Goal: Transaction & Acquisition: Purchase product/service

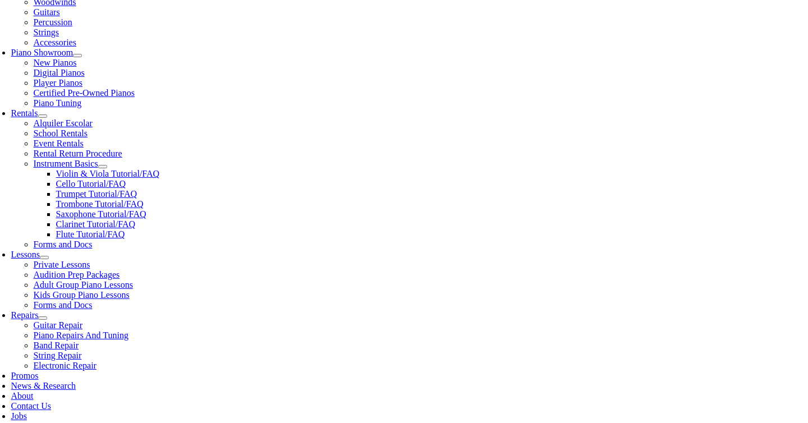
scroll to position [309, 0]
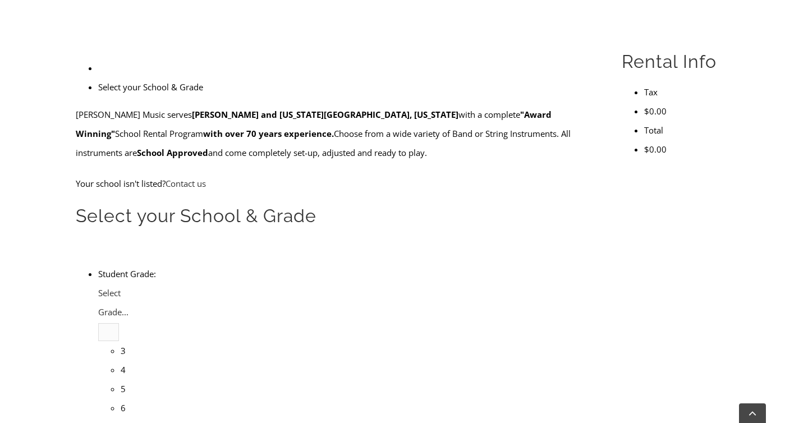
click at [121, 360] on li "4" at bounding box center [121, 369] width 0 height 19
type input "picker"
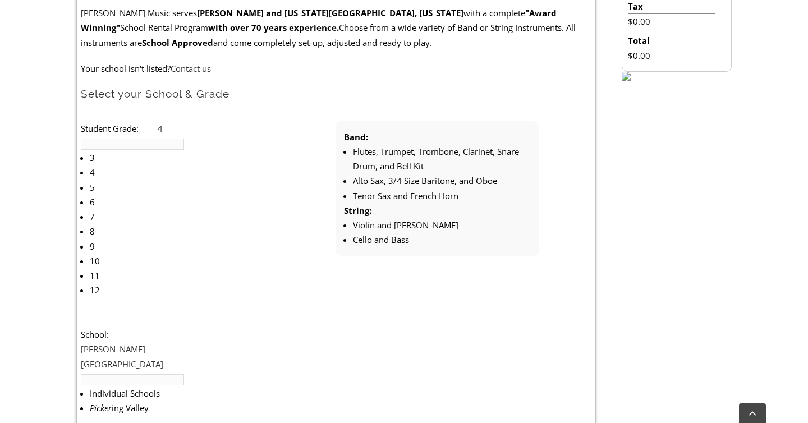
scroll to position [352, 0]
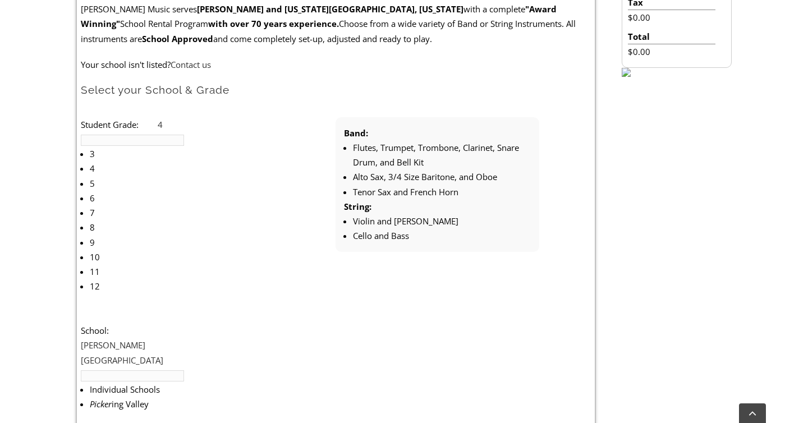
click at [175, 242] on ul "Student Grade: 3 4 5 6 7 8 9 10 11 12 4 3 4 5 6 7 8 9 10 11 12 School: Arcola M…" at bounding box center [336, 330] width 510 height 426
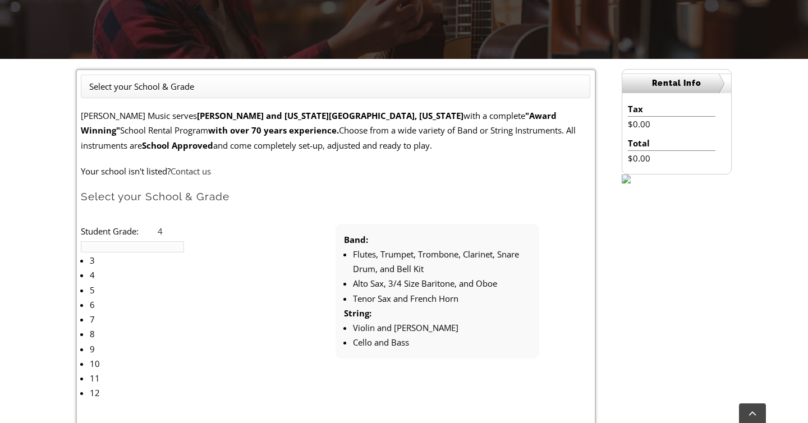
scroll to position [248, 0]
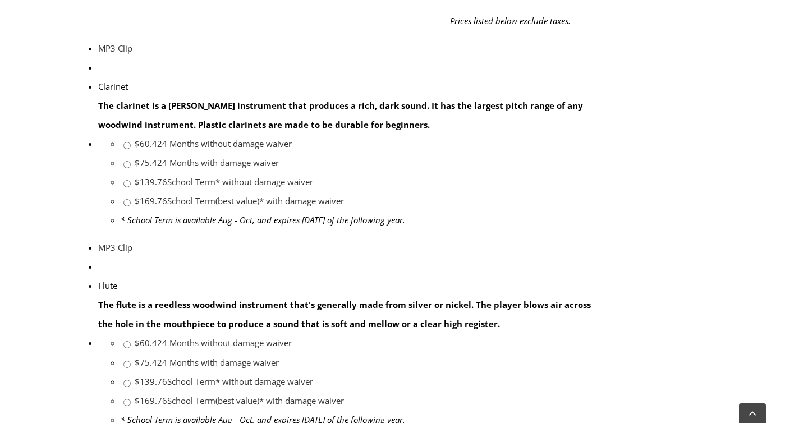
scroll to position [633, 0]
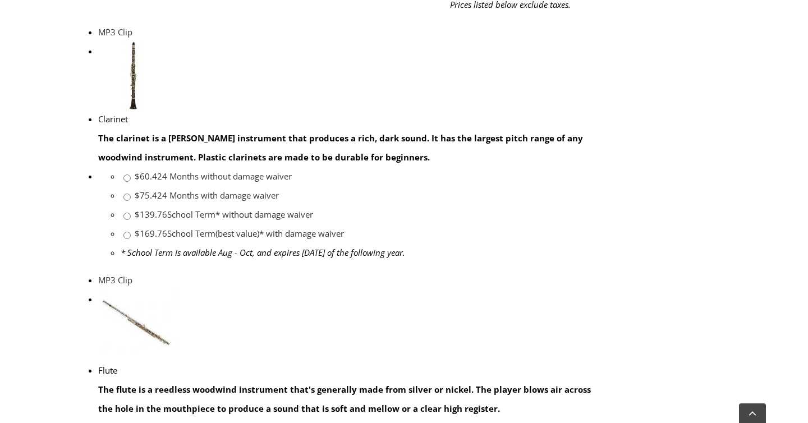
scroll to position [634, 0]
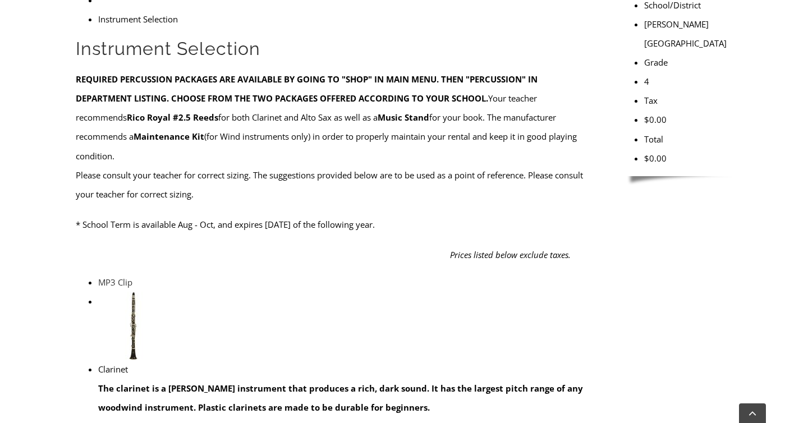
scroll to position [395, 0]
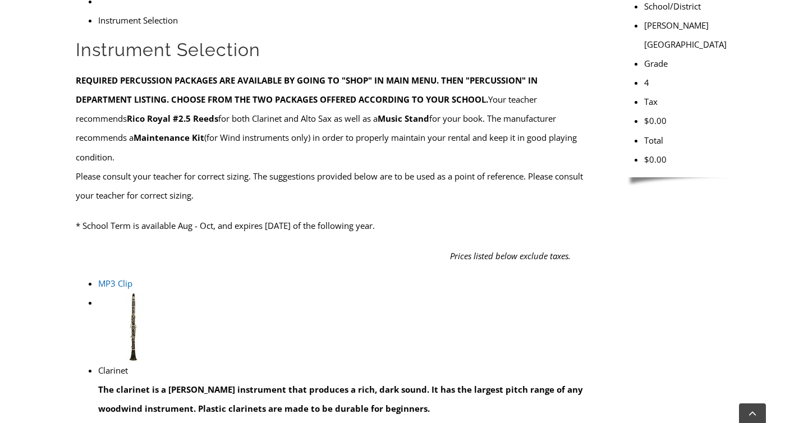
click at [98, 278] on link "MP3 Clip" at bounding box center [115, 283] width 34 height 11
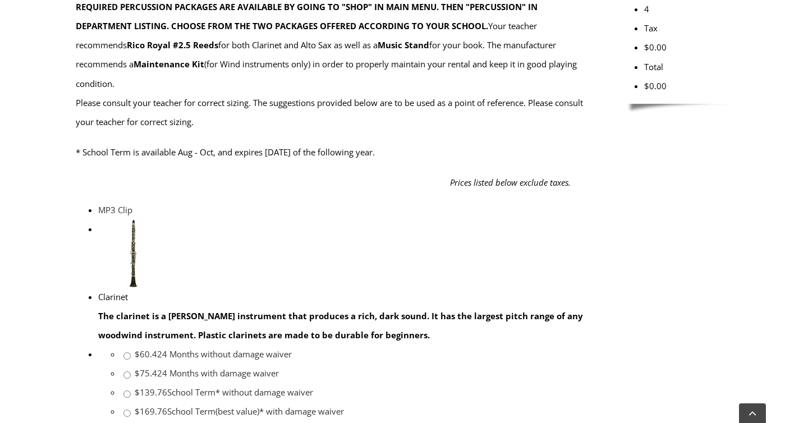
scroll to position [472, 0]
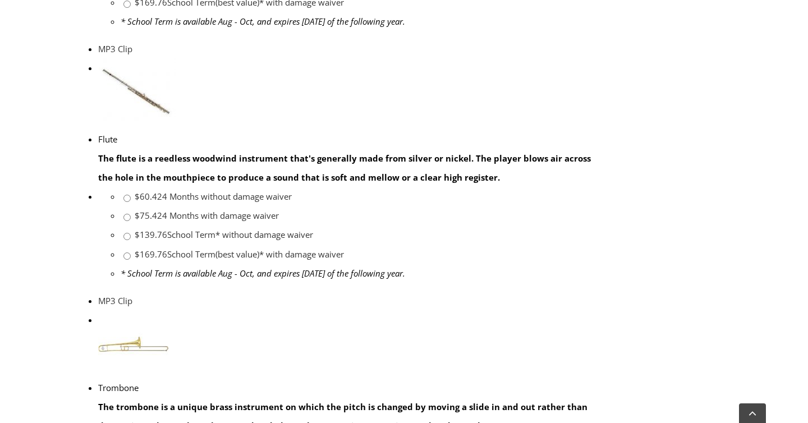
scroll to position [880, 0]
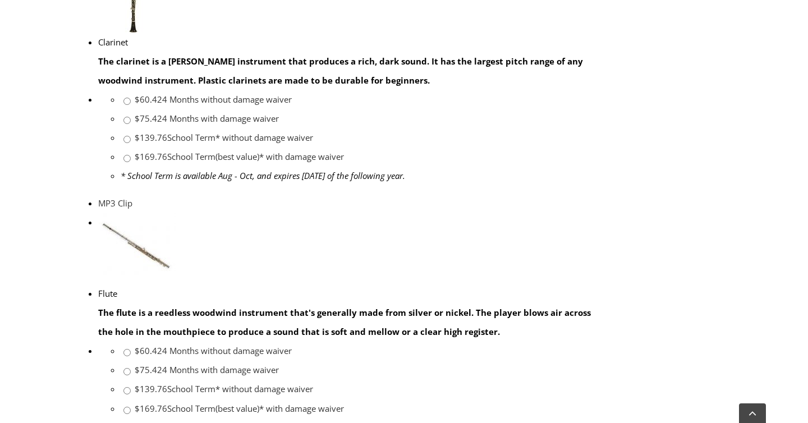
scroll to position [697, 0]
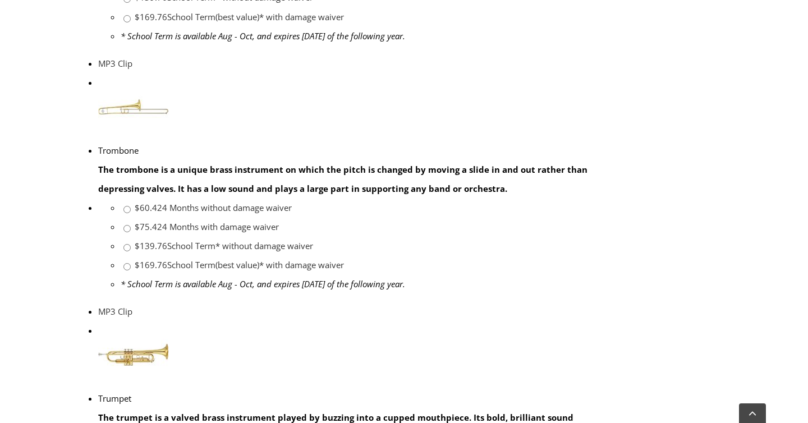
scroll to position [1118, 0]
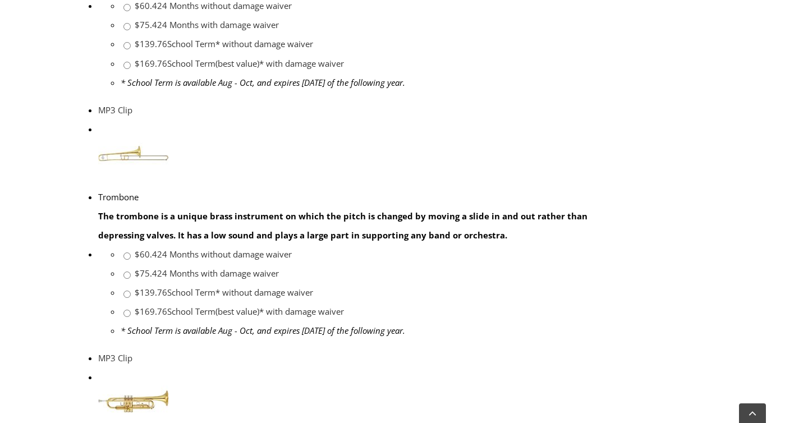
scroll to position [1071, 0]
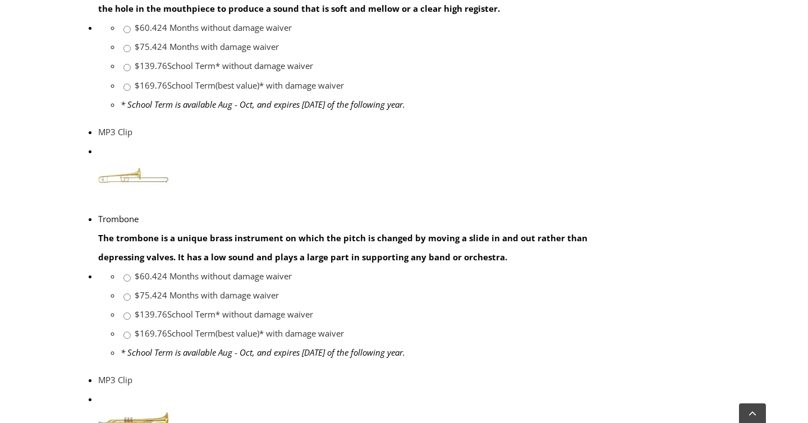
scroll to position [943, 0]
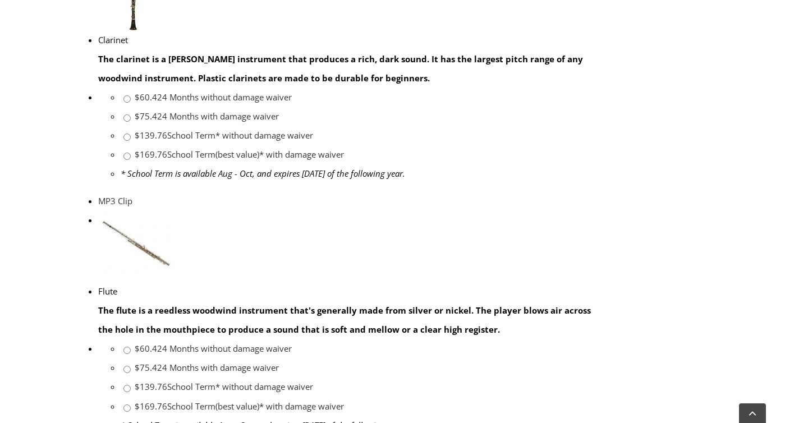
scroll to position [728, 0]
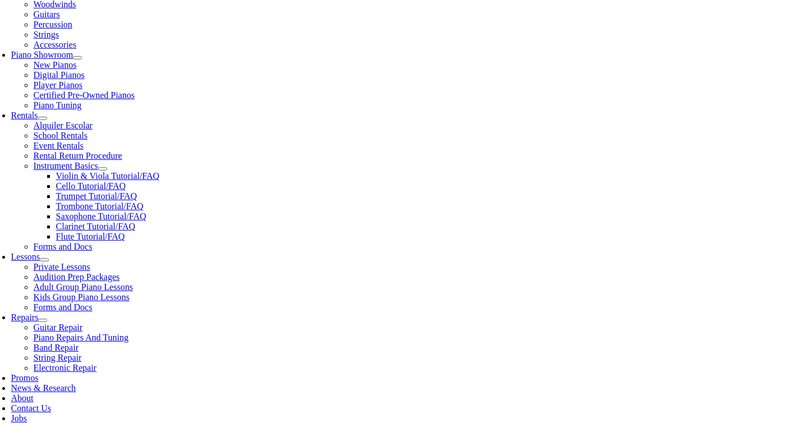
scroll to position [295, 0]
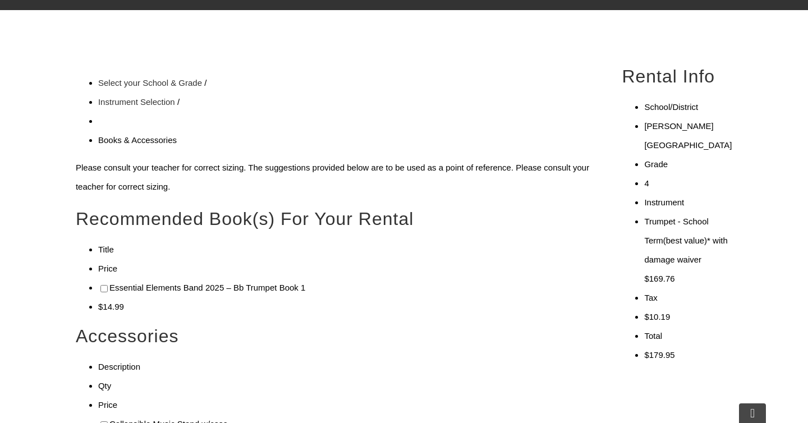
checkbox input"] "true"
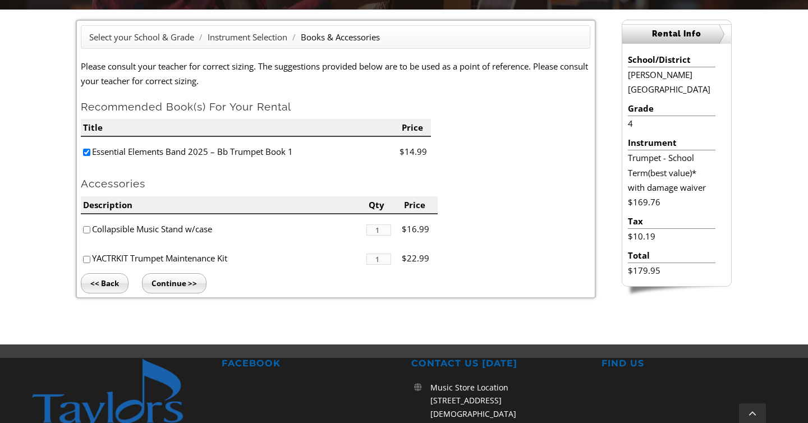
click at [87, 228] on input"] "checkbox" at bounding box center [86, 229] width 7 height 7
checkbox input"] "true"
click at [86, 258] on input"] "checkbox" at bounding box center [86, 259] width 7 height 7
checkbox input"] "true"
click at [86, 230] on input"] "checkbox" at bounding box center [86, 229] width 7 height 7
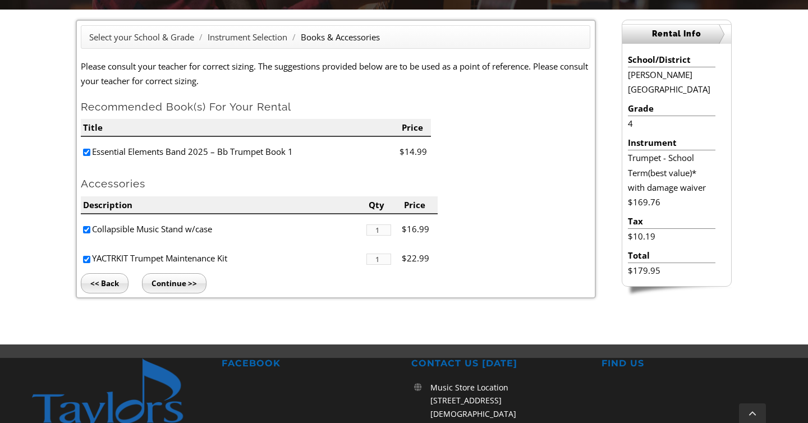
checkbox input"] "false"
drag, startPoint x: 237, startPoint y: 260, endPoint x: 96, endPoint y: 259, distance: 141.5
click at [96, 259] on li "YACTRKIT Trumpet Maintenance Kit" at bounding box center [223, 259] width 285 height 30
copy li "YACTRKIT Trumpet Maintenance Kit"
click at [88, 258] on input"] "checkbox" at bounding box center [86, 259] width 7 height 7
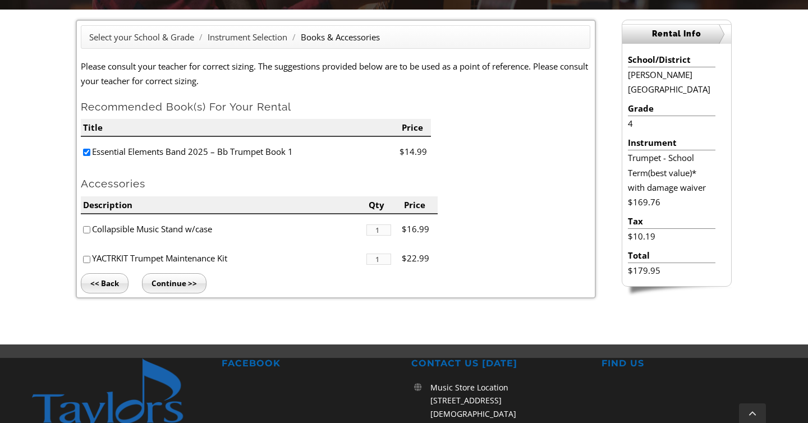
click at [488, 216] on form "Please consult your teacher for correct sizing. The suggestions provided below …" at bounding box center [336, 166] width 510 height 214
click at [510, 194] on form "Please consult your teacher for correct sizing. The suggestions provided below …" at bounding box center [336, 166] width 510 height 214
click at [87, 261] on input"] "checkbox" at bounding box center [86, 259] width 7 height 7
checkbox input"] "false"
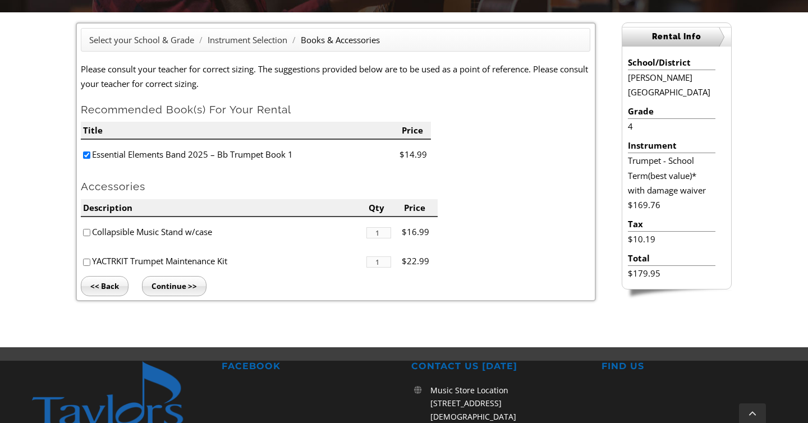
scroll to position [290, 0]
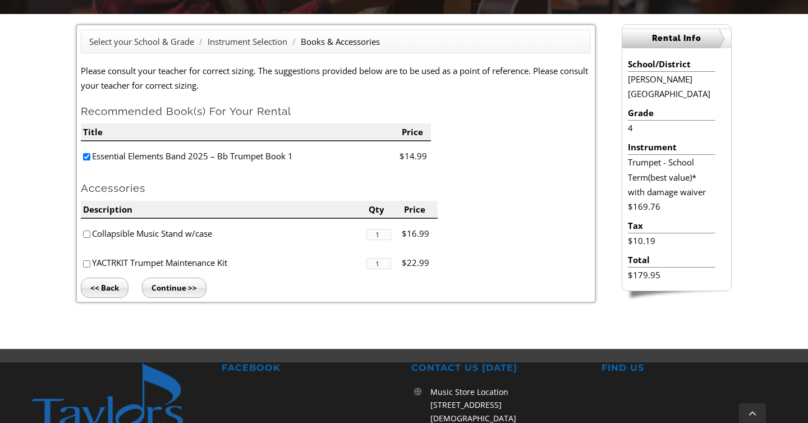
click at [185, 287] on input "Continue >>" at bounding box center [174, 288] width 65 height 20
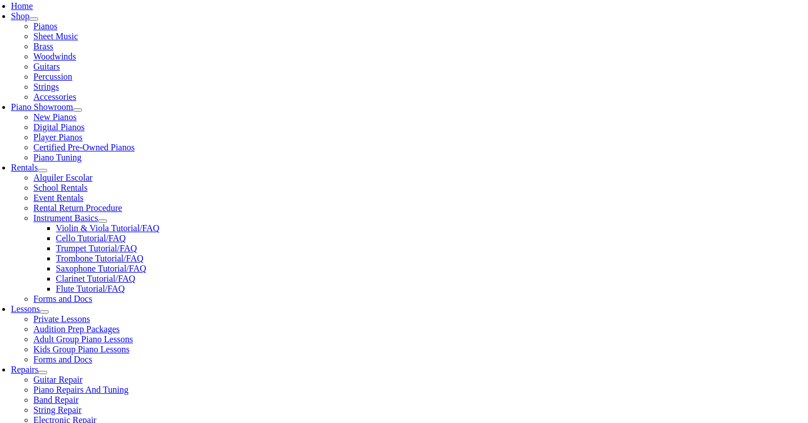
scroll to position [275, 0]
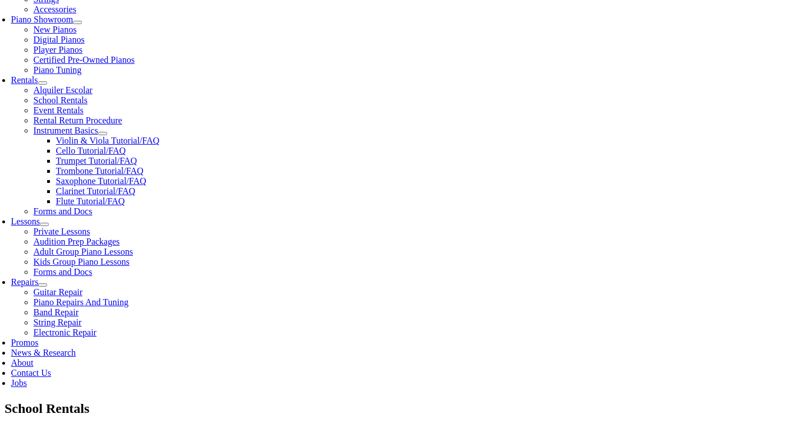
type input "1"
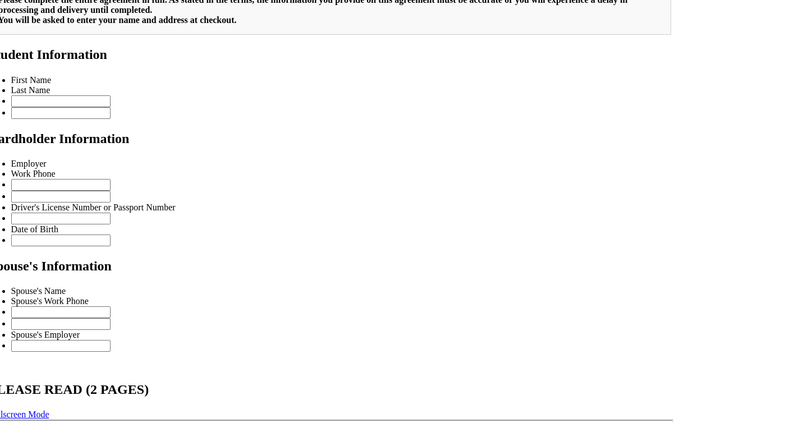
scroll to position [852, 0]
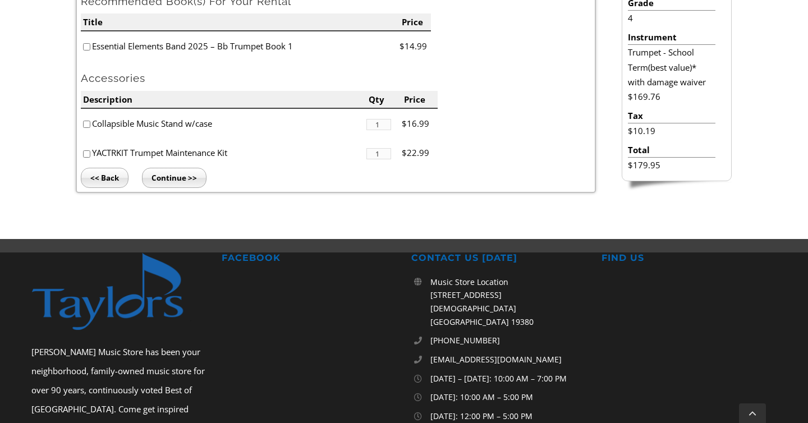
scroll to position [406, 0]
